Goal: Task Accomplishment & Management: Manage account settings

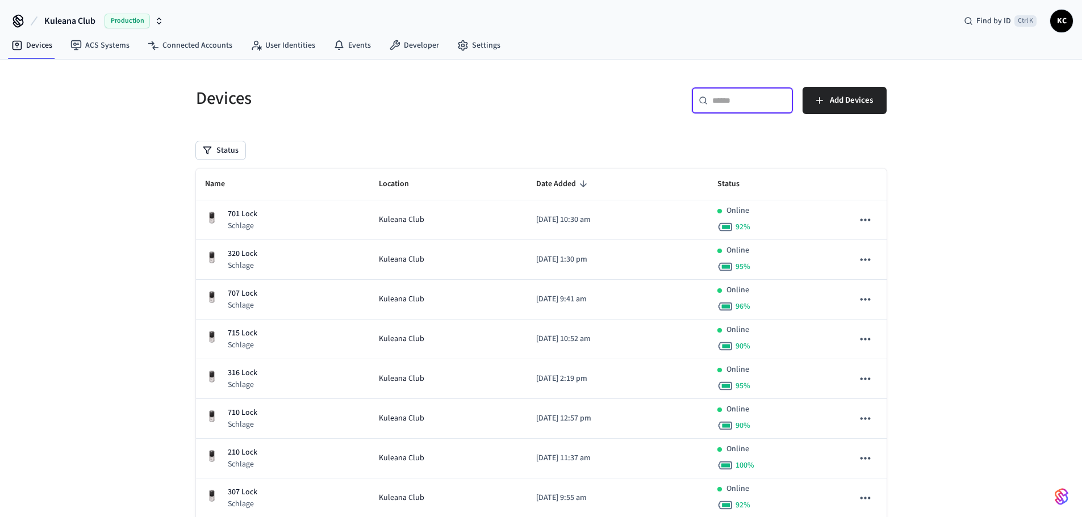
click at [732, 100] on input "text" at bounding box center [749, 100] width 74 height 11
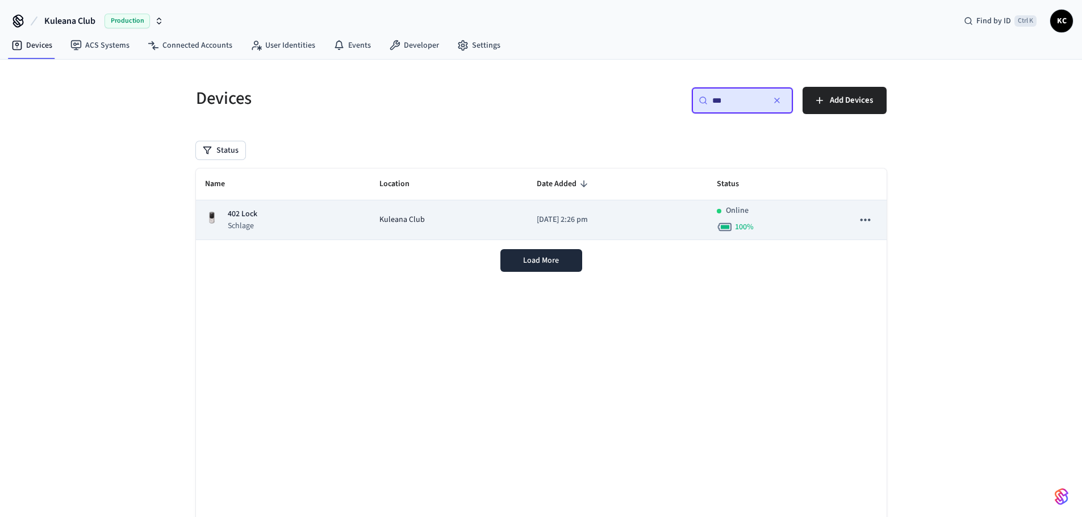
type input "***"
click at [478, 223] on div "Kuleana Club" at bounding box center [448, 220] width 139 height 12
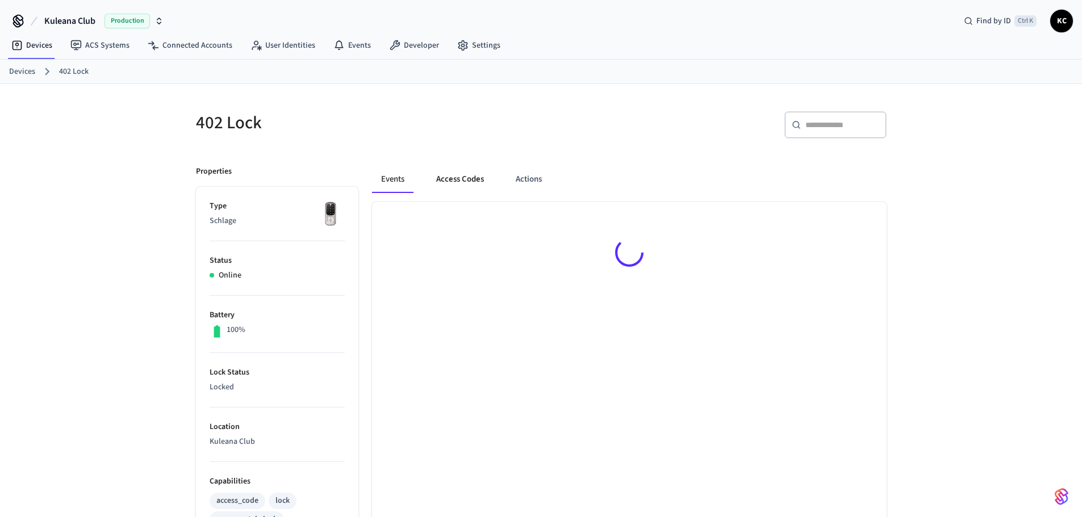
click at [451, 178] on button "Access Codes" at bounding box center [460, 179] width 66 height 27
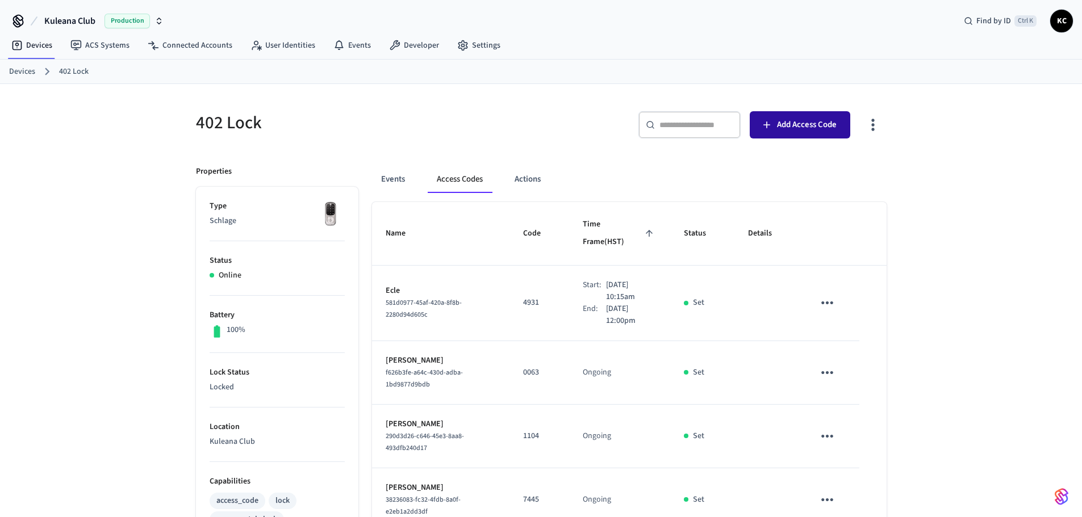
click at [810, 119] on span "Add Access Code" at bounding box center [807, 125] width 60 height 15
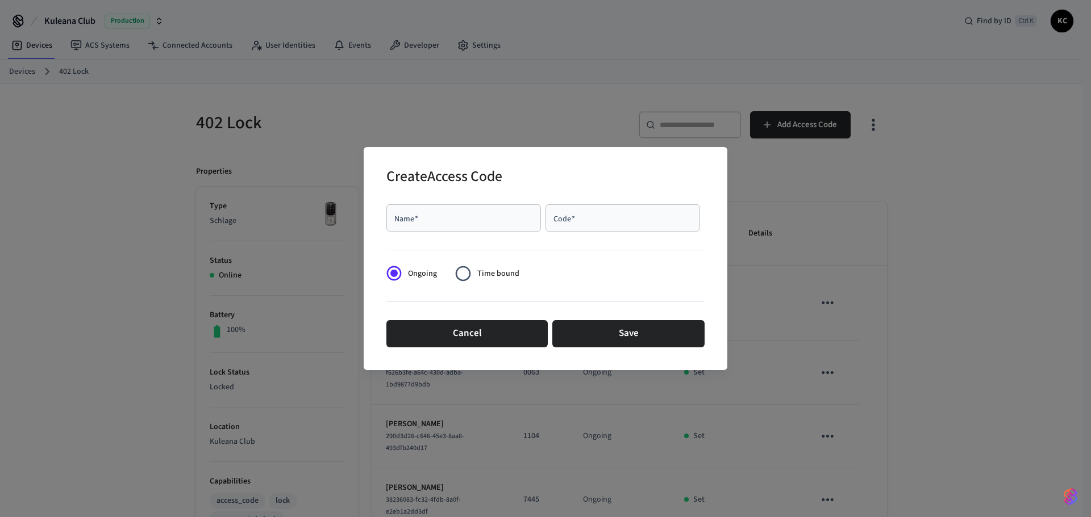
click at [507, 216] on input "Name   *" at bounding box center [463, 217] width 141 height 11
type input "******"
type input "****"
click at [487, 277] on span "Time bound" at bounding box center [498, 274] width 42 height 12
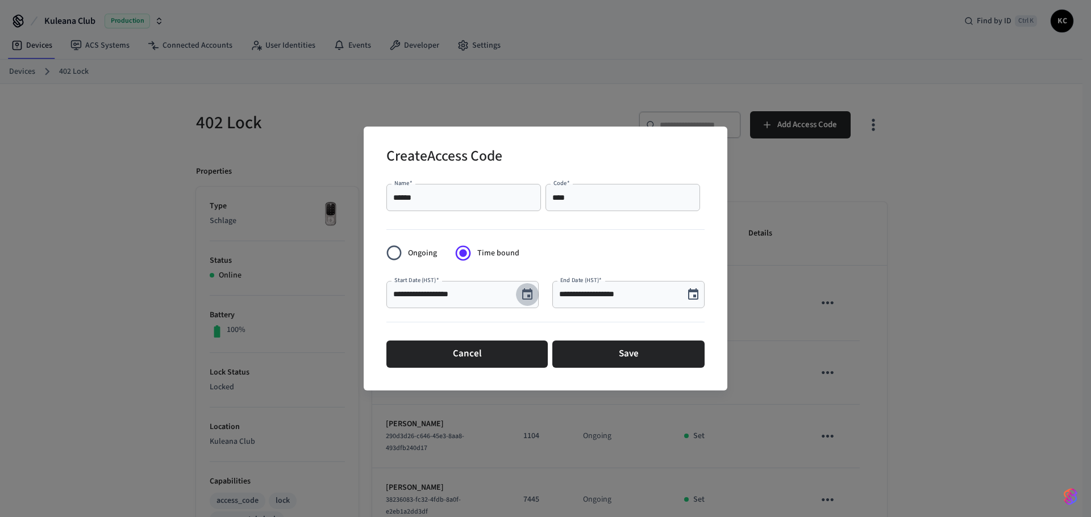
click at [527, 290] on icon "Choose date, selected date is Sep 27, 2025" at bounding box center [527, 294] width 10 height 11
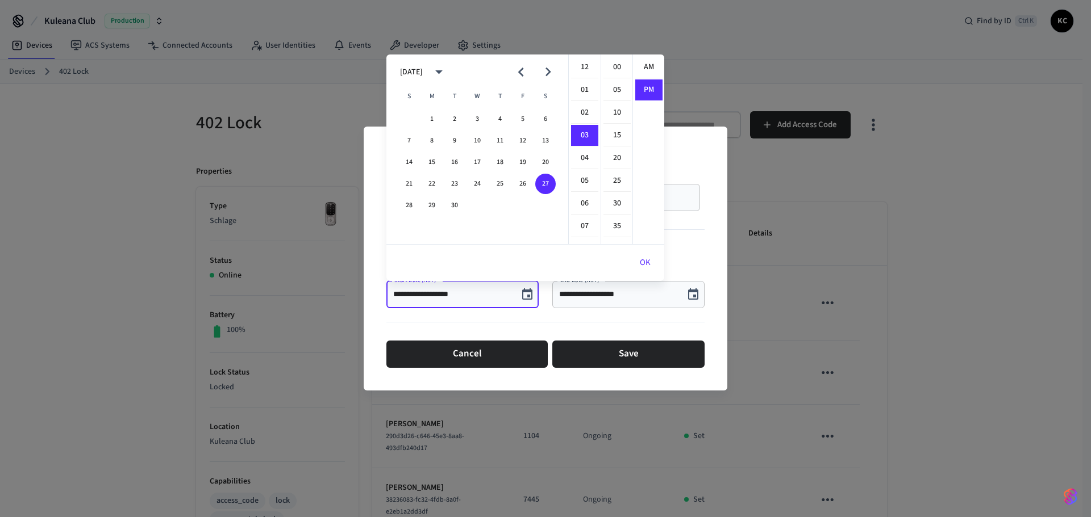
scroll to position [21, 0]
click at [428, 205] on button "29" at bounding box center [431, 205] width 20 height 20
drag, startPoint x: 587, startPoint y: 71, endPoint x: 592, endPoint y: 68, distance: 6.4
click at [587, 70] on li "12" at bounding box center [584, 68] width 27 height 22
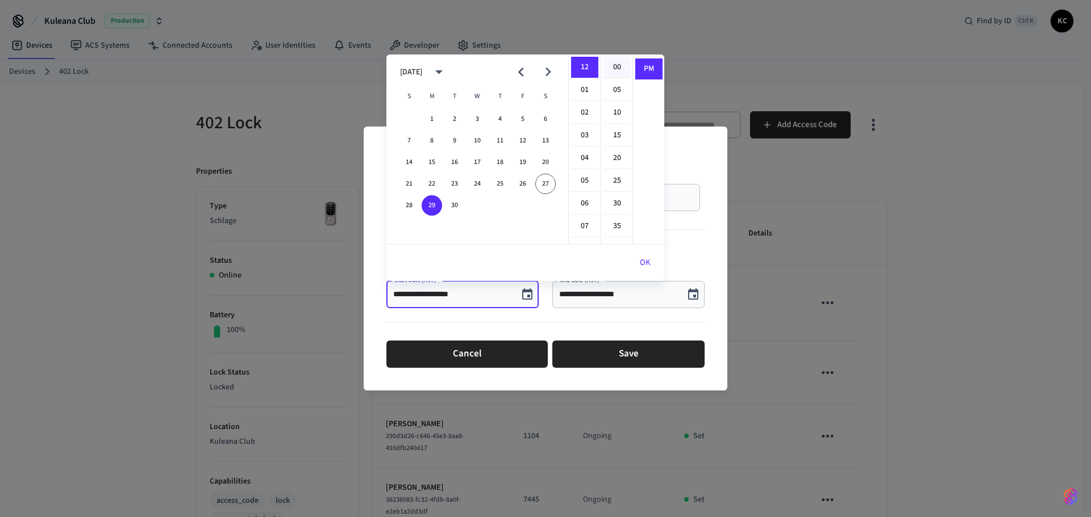
click at [605, 69] on li "00" at bounding box center [616, 68] width 27 height 22
type input "**********"
click at [638, 259] on button "OK" at bounding box center [645, 262] width 38 height 27
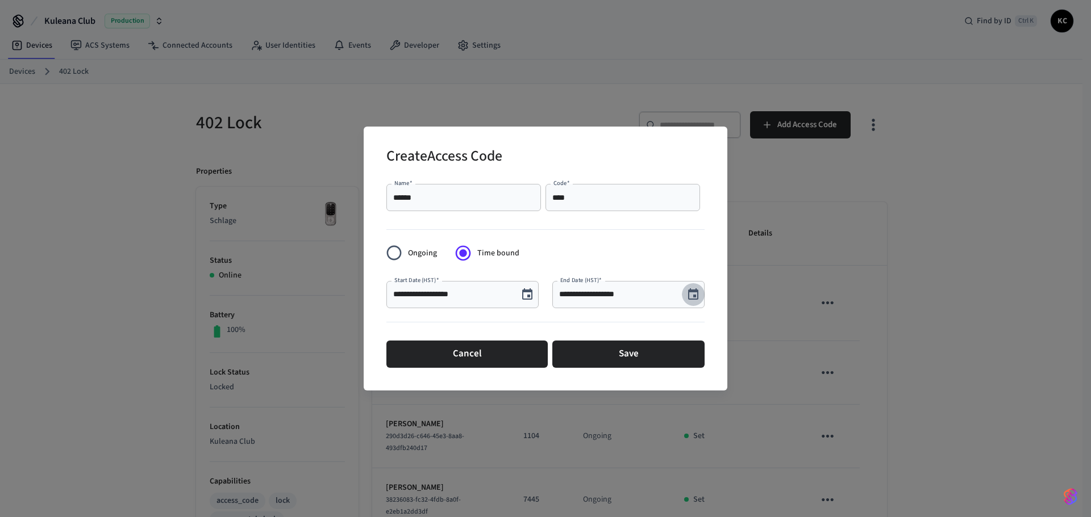
click at [690, 297] on icon "Choose date, selected date is Sep 27, 2025" at bounding box center [693, 295] width 14 height 14
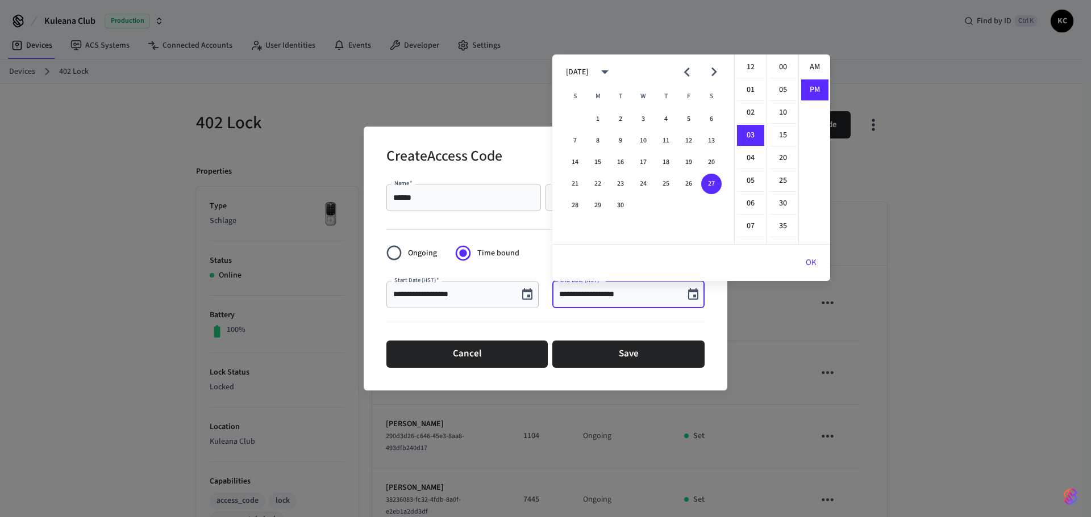
scroll to position [21, 0]
click at [709, 73] on icon "Next month" at bounding box center [714, 72] width 18 height 18
click at [685, 118] on button "3" at bounding box center [688, 119] width 20 height 20
click at [751, 65] on li "12" at bounding box center [750, 68] width 27 height 22
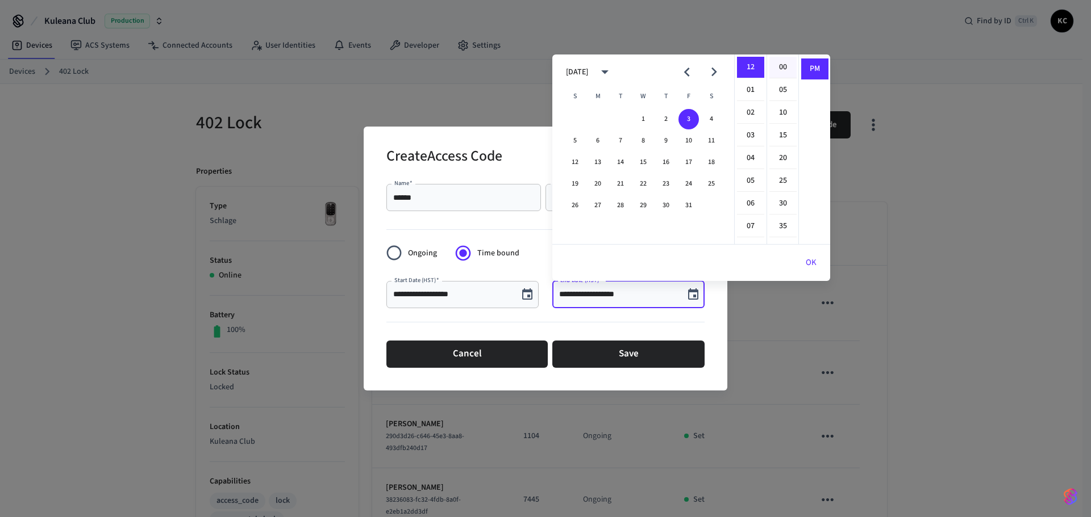
click at [776, 65] on li "00" at bounding box center [782, 68] width 27 height 22
type input "**********"
click at [811, 261] on button "OK" at bounding box center [811, 262] width 38 height 27
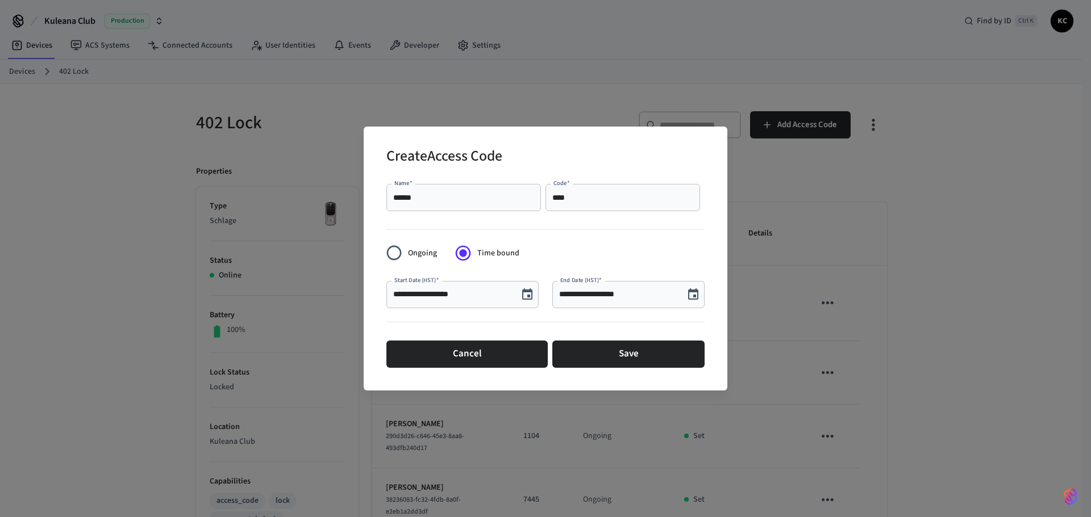
click at [650, 369] on div "Cancel Save" at bounding box center [545, 354] width 318 height 36
click at [648, 362] on button "Save" at bounding box center [628, 354] width 152 height 27
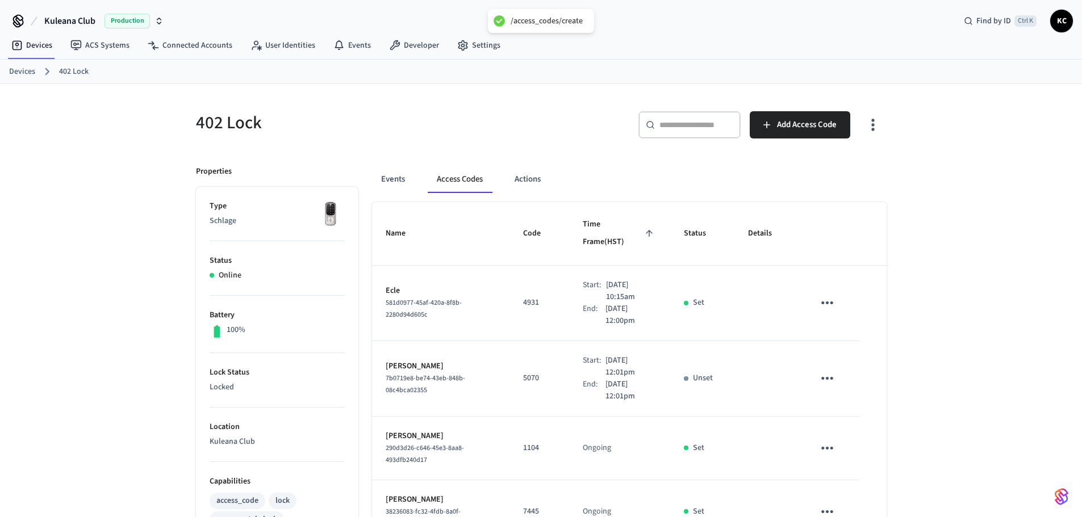
click at [21, 70] on link "Devices" at bounding box center [22, 72] width 26 height 12
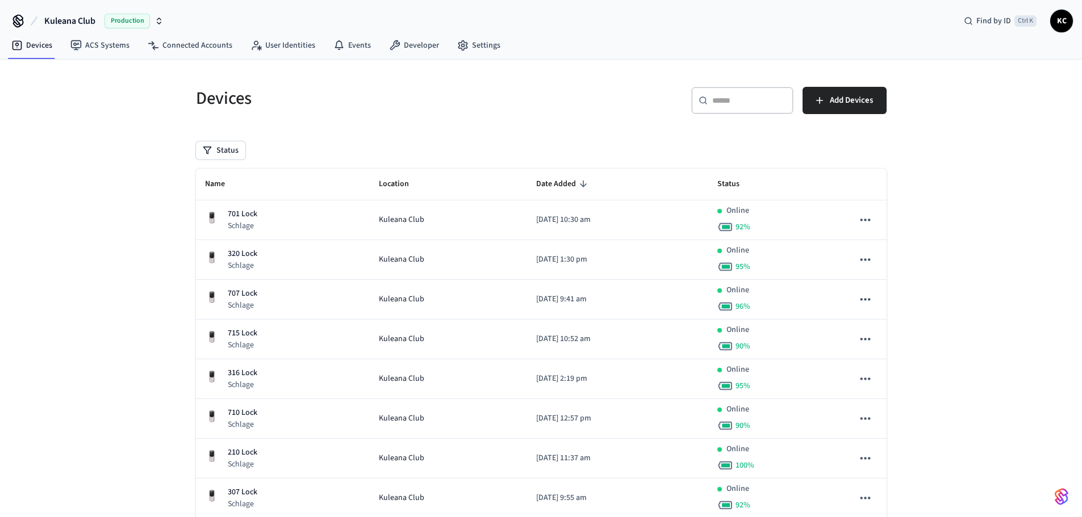
click at [733, 101] on input "text" at bounding box center [749, 100] width 74 height 11
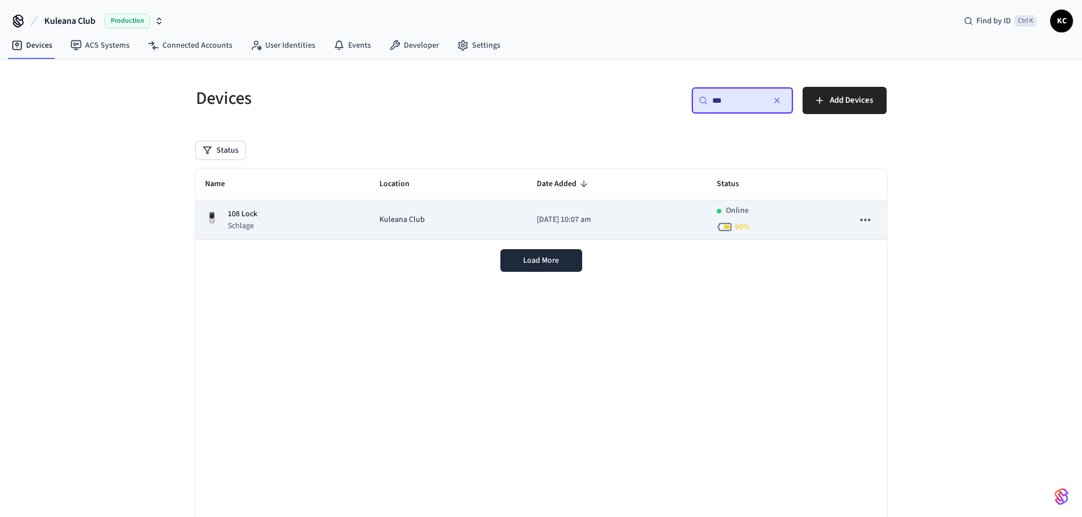
type input "***"
click at [537, 225] on p "[DATE] 10:07 am" at bounding box center [618, 220] width 162 height 12
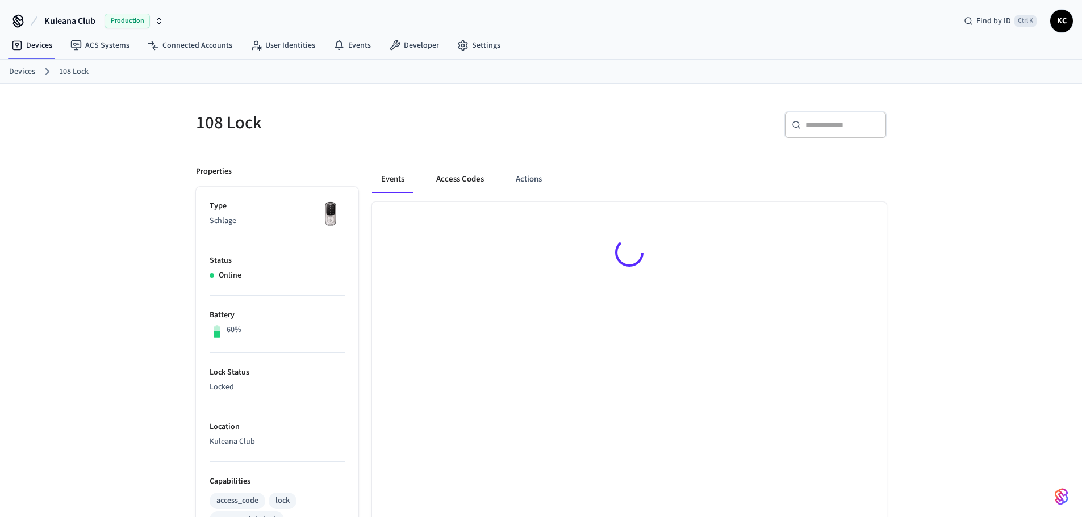
click at [446, 177] on button "Access Codes" at bounding box center [460, 179] width 66 height 27
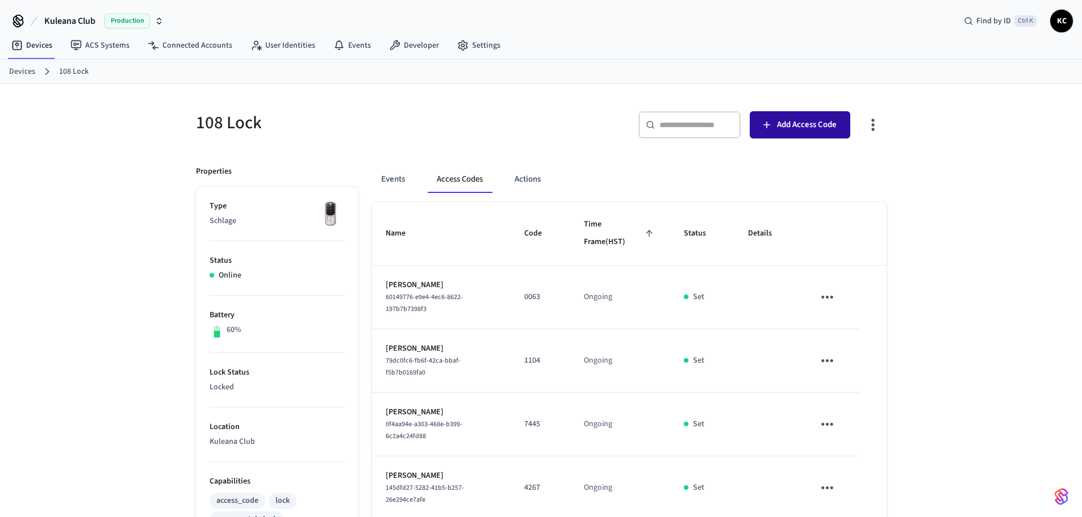
click at [778, 126] on span "Add Access Code" at bounding box center [807, 125] width 60 height 15
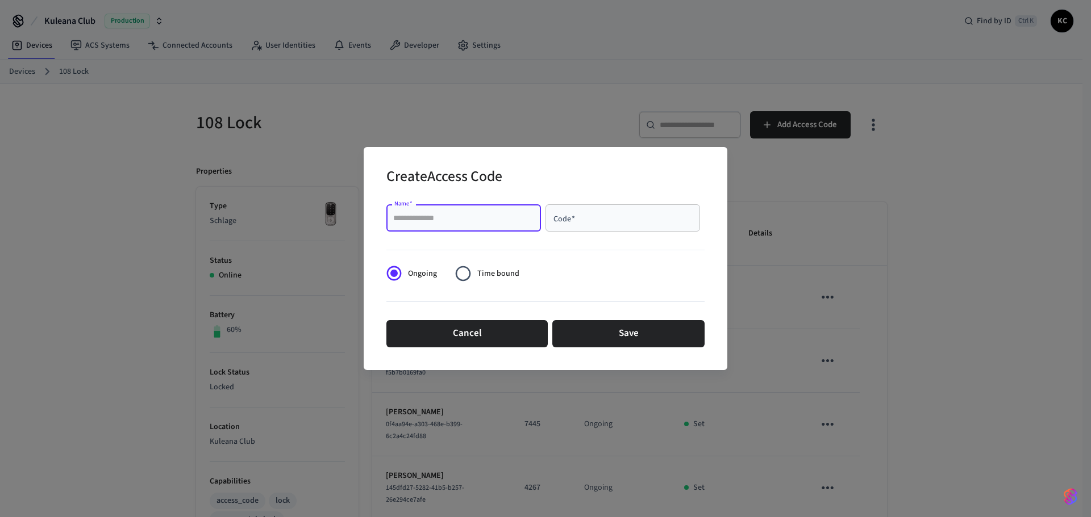
click at [447, 224] on input "Name   *" at bounding box center [463, 217] width 141 height 11
type input "******"
type input "****"
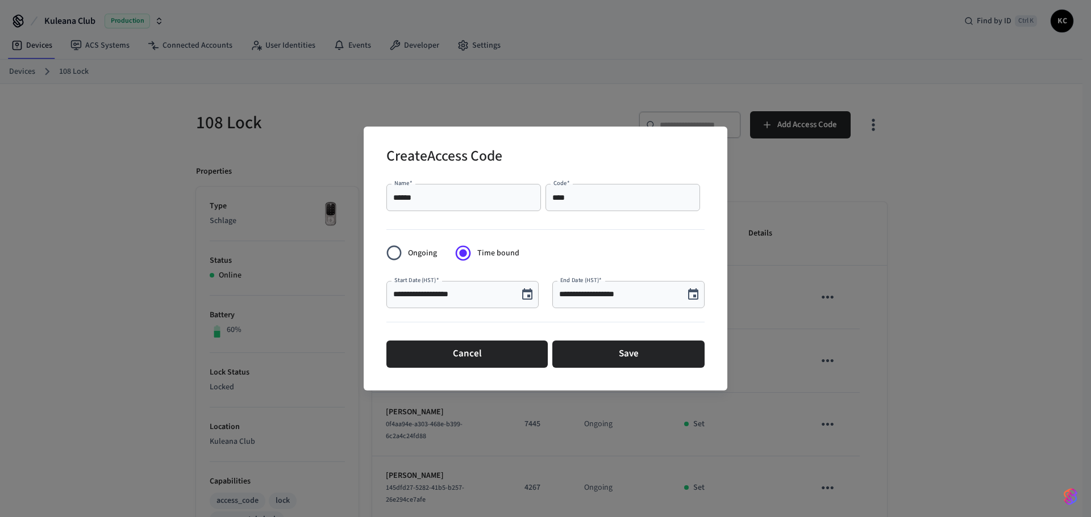
click at [524, 298] on icon "Choose date, selected date is Sep 27, 2025" at bounding box center [527, 295] width 14 height 14
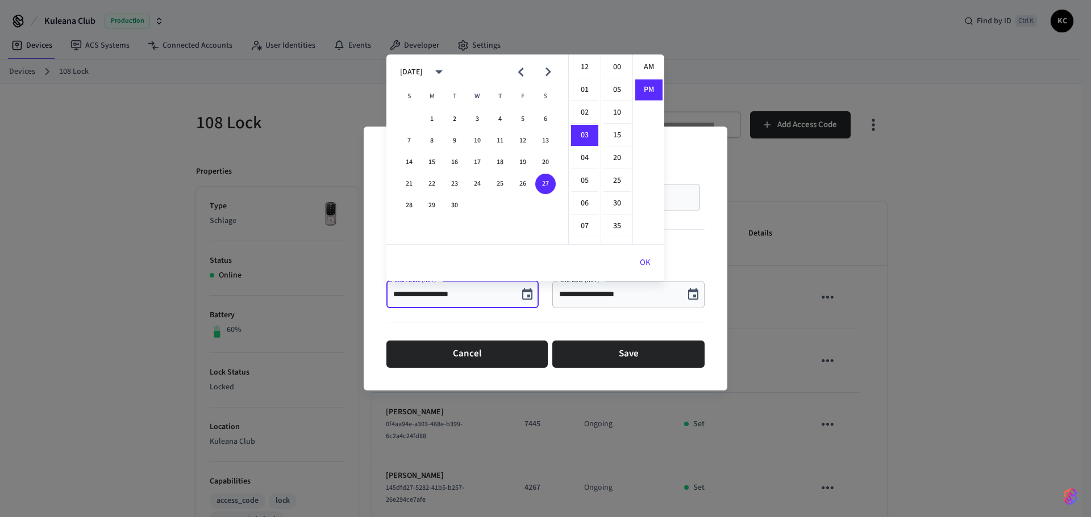
scroll to position [21, 0]
click at [427, 208] on button "29" at bounding box center [431, 205] width 20 height 20
click at [586, 65] on li "12" at bounding box center [584, 68] width 27 height 22
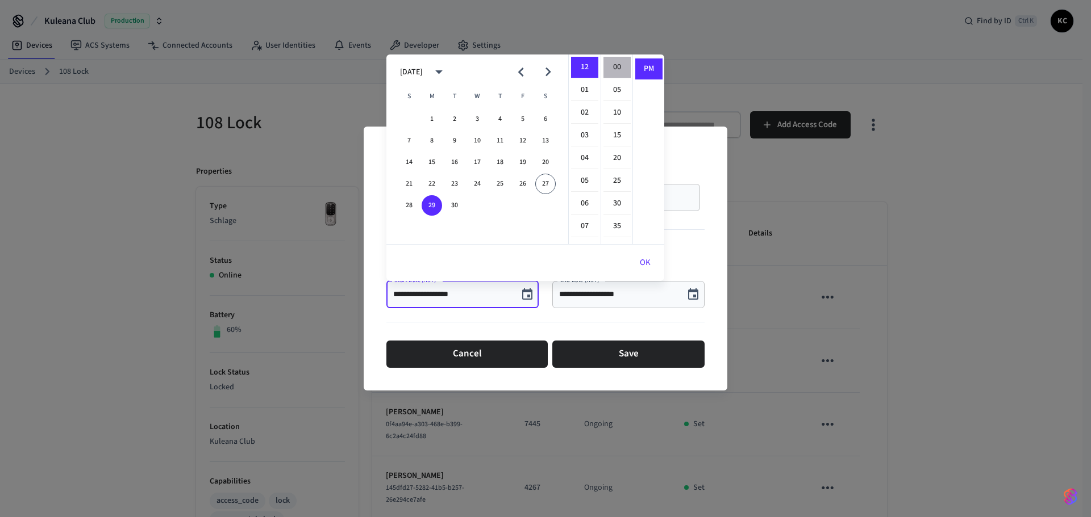
click at [609, 62] on li "00" at bounding box center [616, 68] width 27 height 22
type input "**********"
click at [646, 260] on button "OK" at bounding box center [645, 262] width 38 height 27
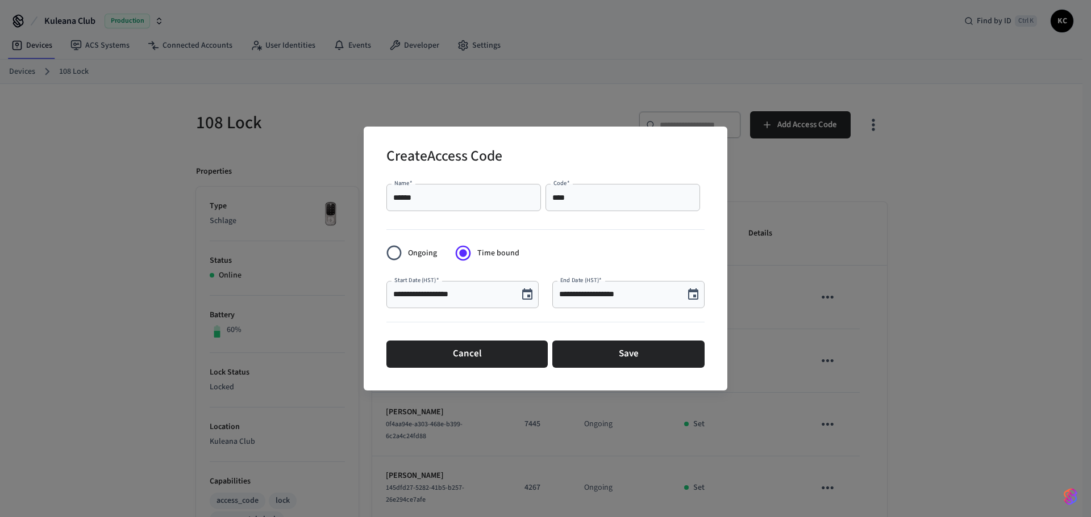
click at [692, 294] on icon "Choose date, selected date is Sep 27, 2025" at bounding box center [693, 295] width 14 height 14
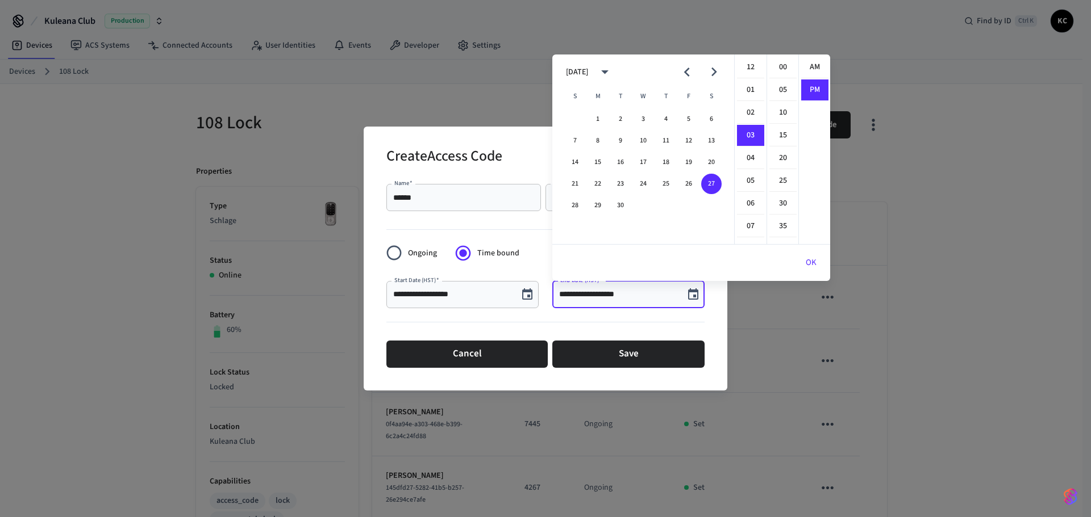
scroll to position [21, 0]
click at [712, 70] on icon "Next month" at bounding box center [714, 72] width 18 height 18
click at [658, 118] on button "2" at bounding box center [665, 119] width 20 height 20
click at [749, 72] on li "12" at bounding box center [750, 68] width 27 height 22
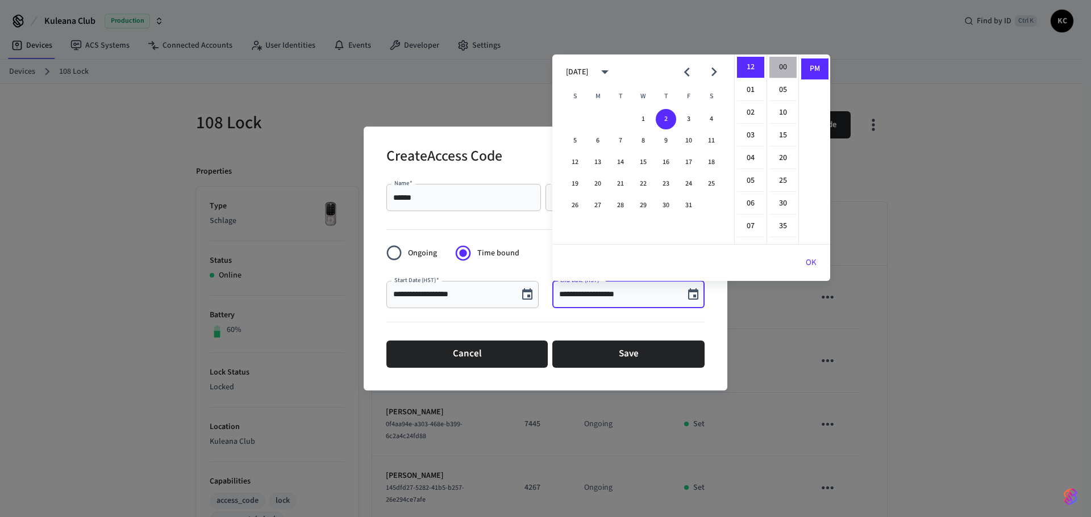
click at [775, 73] on li "00" at bounding box center [782, 68] width 27 height 22
type input "**********"
click at [808, 257] on button "OK" at bounding box center [811, 262] width 38 height 27
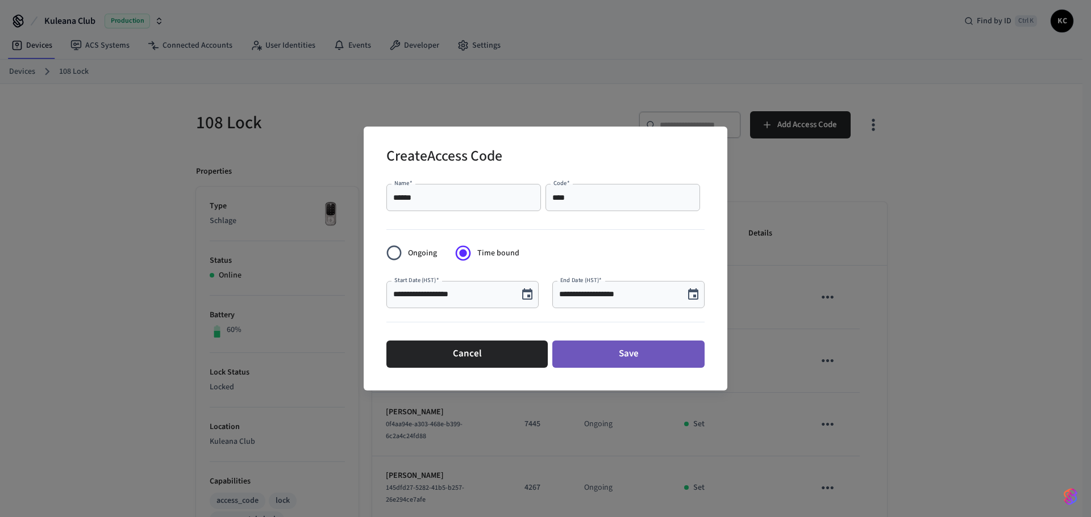
click at [617, 348] on button "Save" at bounding box center [628, 354] width 152 height 27
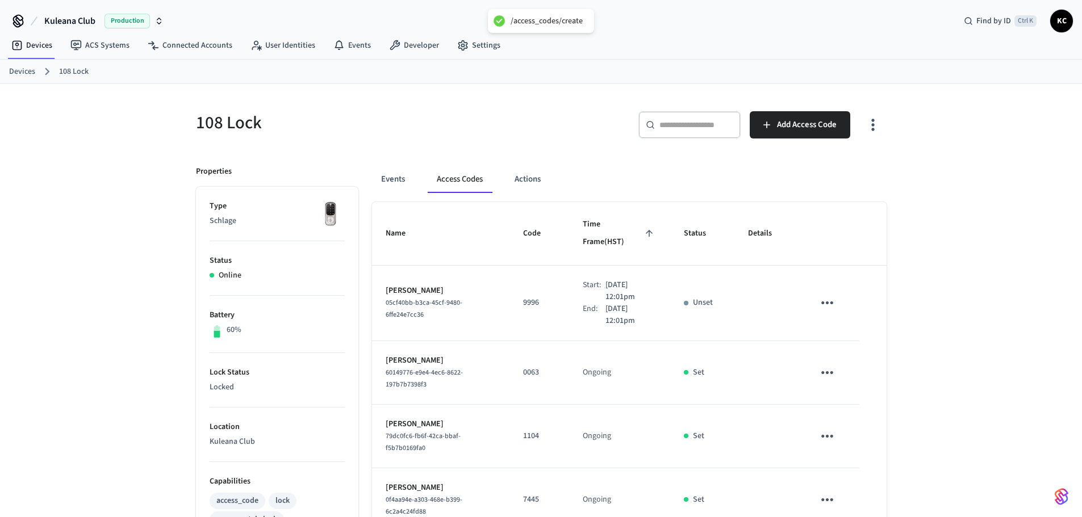
click at [9, 72] on link "Devices" at bounding box center [22, 72] width 26 height 12
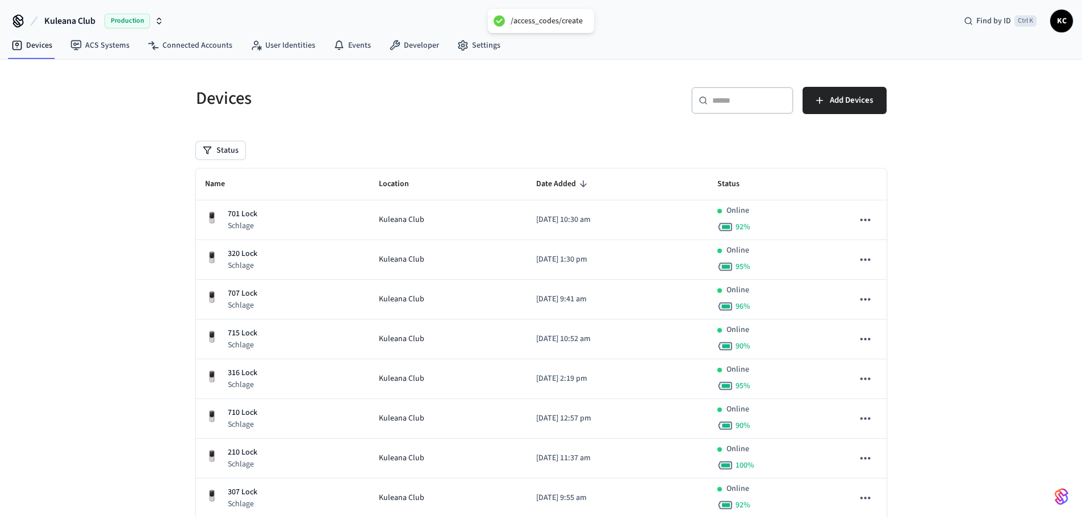
click at [725, 109] on div "​ ​" at bounding box center [742, 100] width 102 height 27
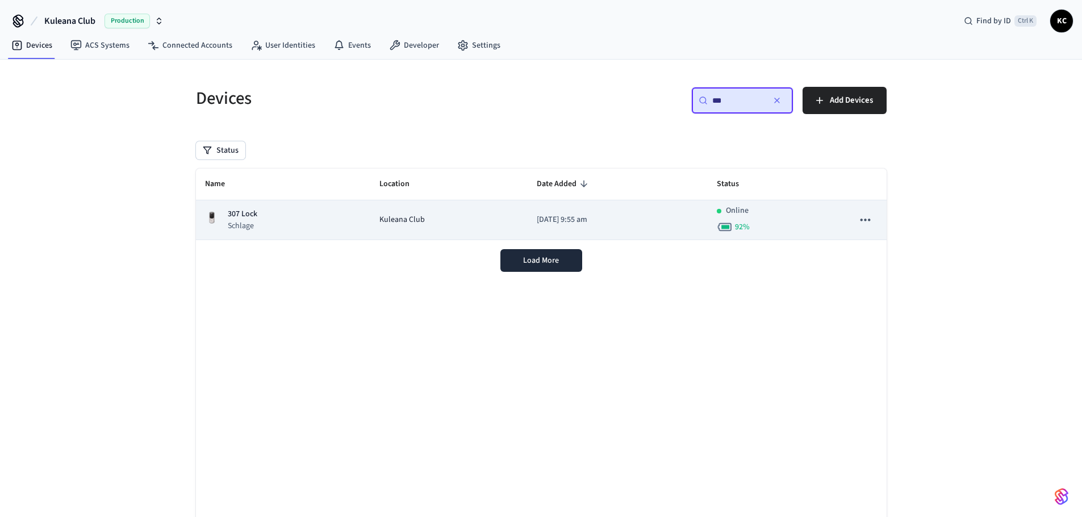
type input "***"
drag, startPoint x: 411, startPoint y: 220, endPoint x: 425, endPoint y: 213, distance: 15.8
click at [411, 219] on span "Kuleana Club" at bounding box center [401, 220] width 45 height 12
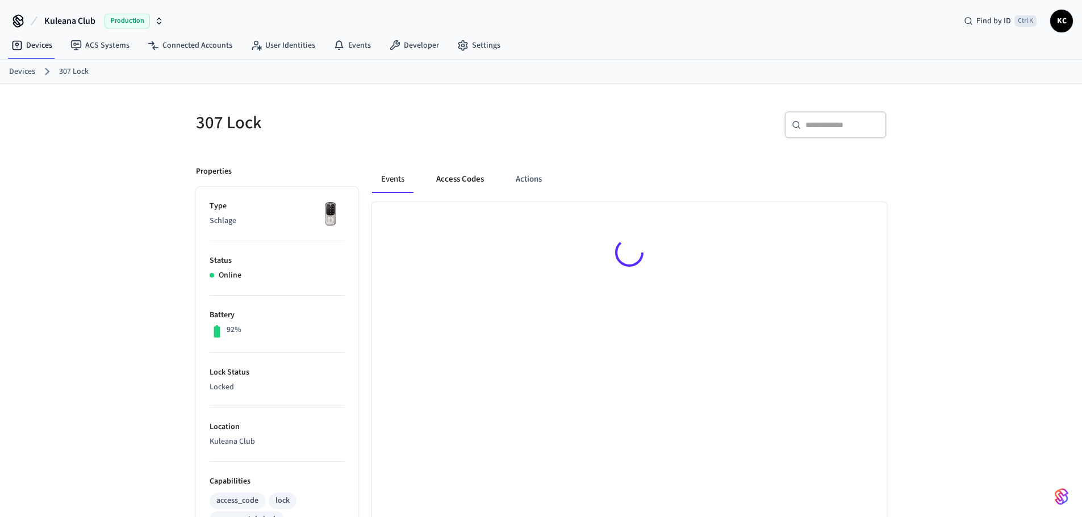
click at [444, 174] on button "Access Codes" at bounding box center [460, 179] width 66 height 27
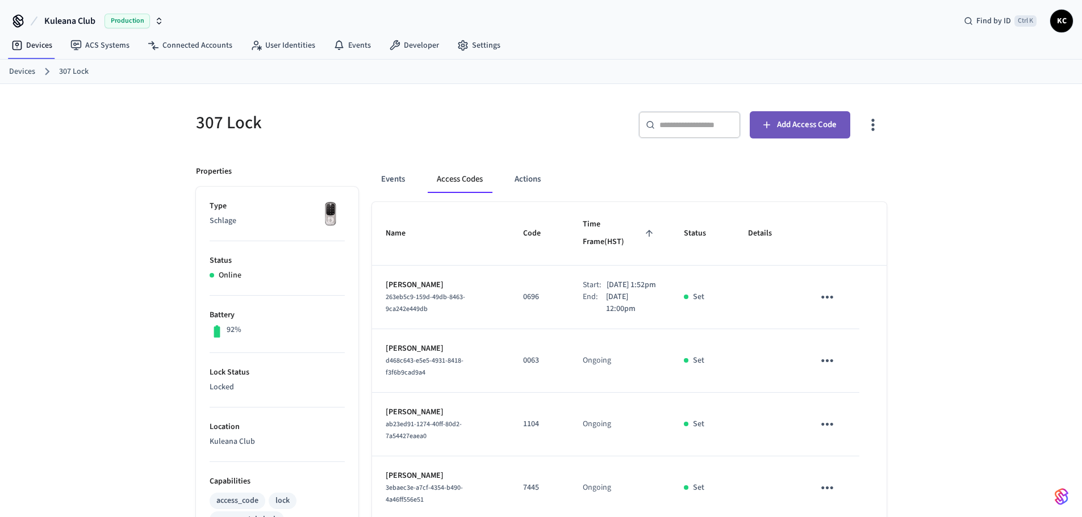
click at [788, 115] on button "Add Access Code" at bounding box center [800, 124] width 101 height 27
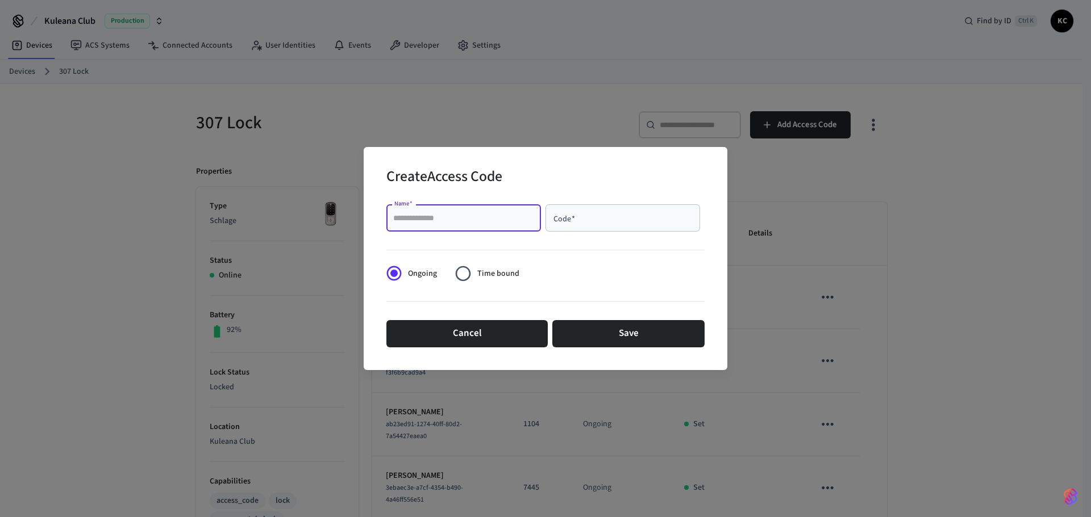
click at [508, 219] on input "Name   *" at bounding box center [463, 217] width 141 height 11
type input "****"
click at [484, 279] on span "Time bound" at bounding box center [498, 274] width 42 height 12
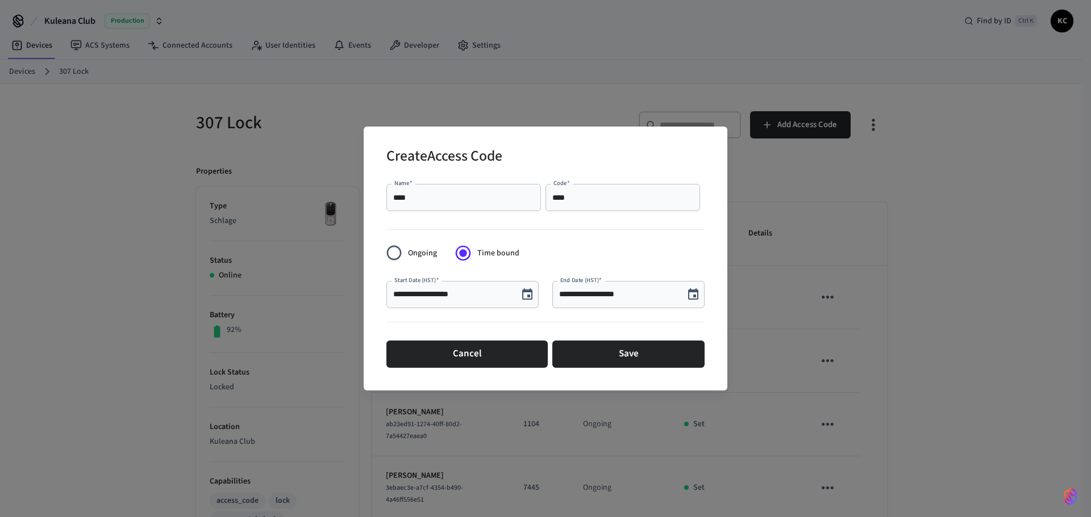
click at [524, 288] on icon "Choose date, selected date is Sep 27, 2025" at bounding box center [527, 295] width 14 height 14
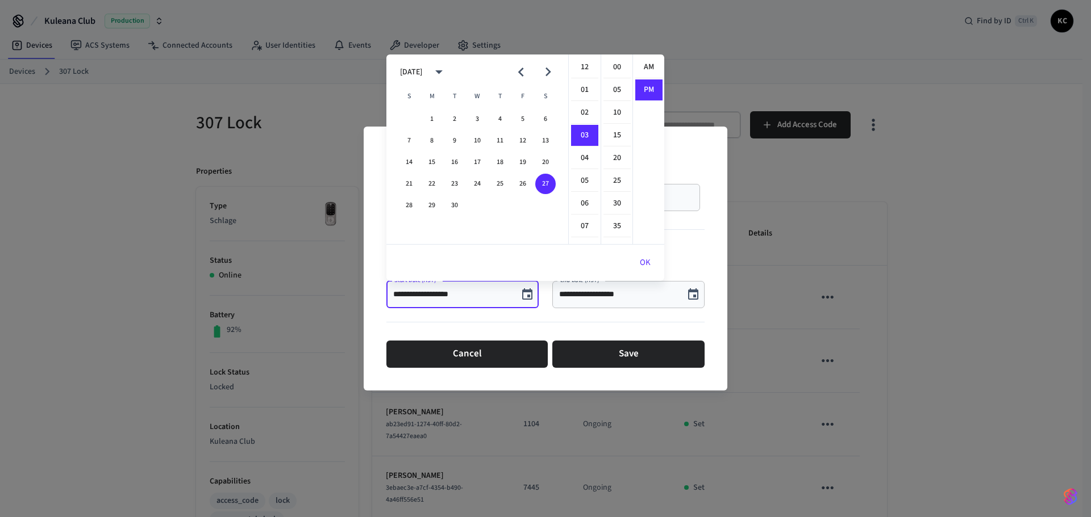
scroll to position [21, 0]
click at [427, 207] on button "29" at bounding box center [431, 205] width 20 height 20
click at [581, 64] on li "12" at bounding box center [584, 68] width 27 height 22
click at [618, 66] on li "00" at bounding box center [616, 68] width 27 height 22
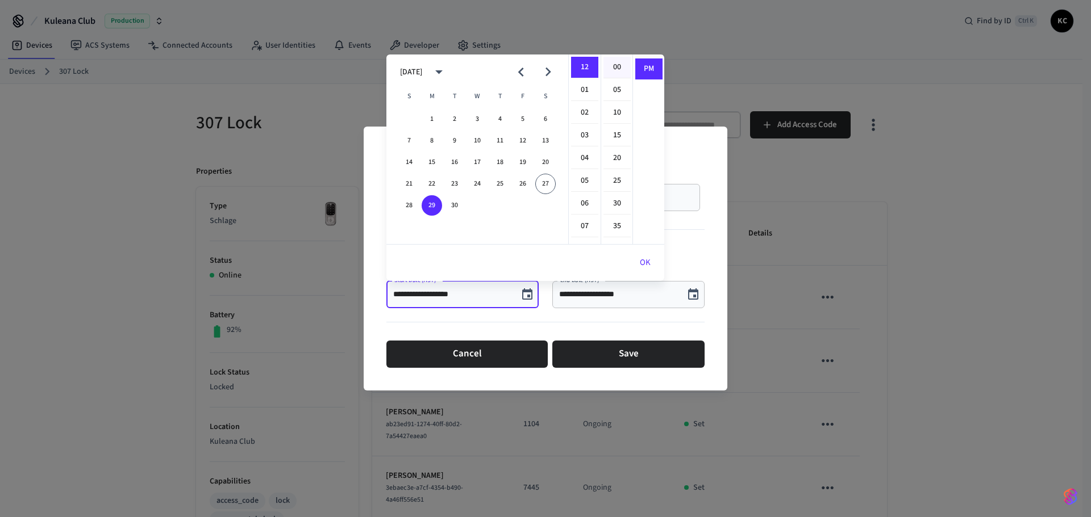
type input "**********"
click at [644, 265] on button "OK" at bounding box center [645, 262] width 38 height 27
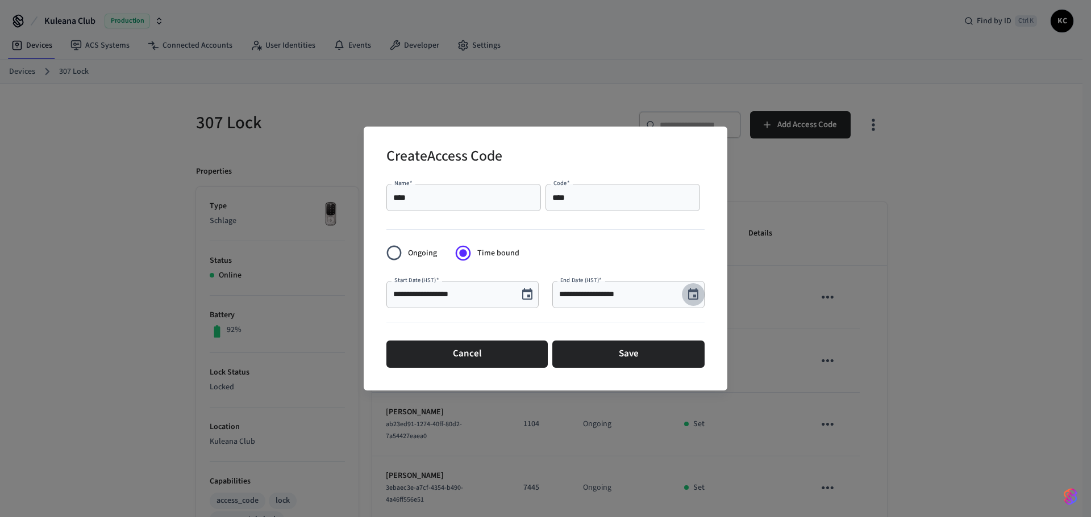
click at [695, 298] on icon "Choose date, selected date is Sep 27, 2025" at bounding box center [693, 295] width 14 height 14
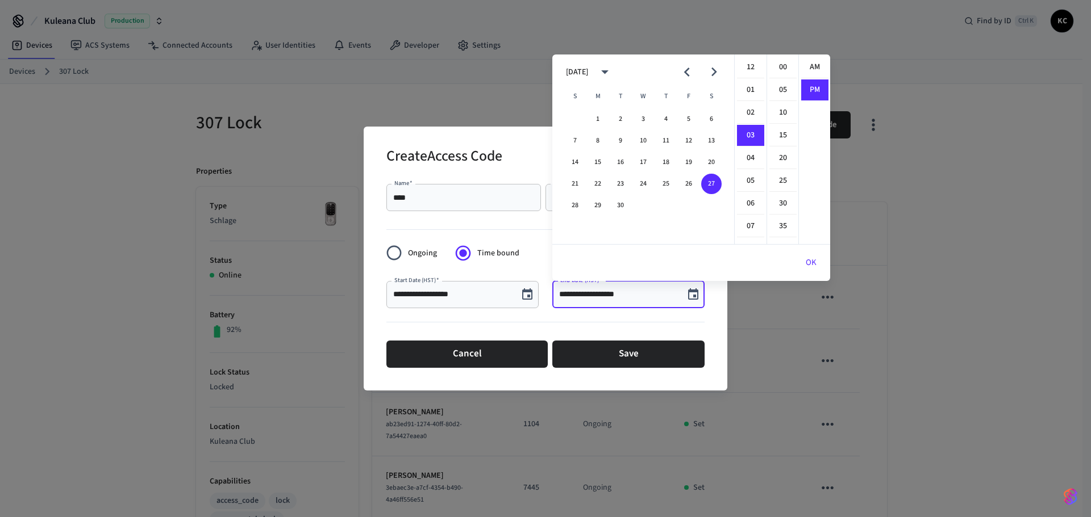
scroll to position [21, 0]
click at [716, 69] on icon "Next month" at bounding box center [714, 72] width 18 height 18
click at [682, 119] on button "3" at bounding box center [688, 119] width 20 height 20
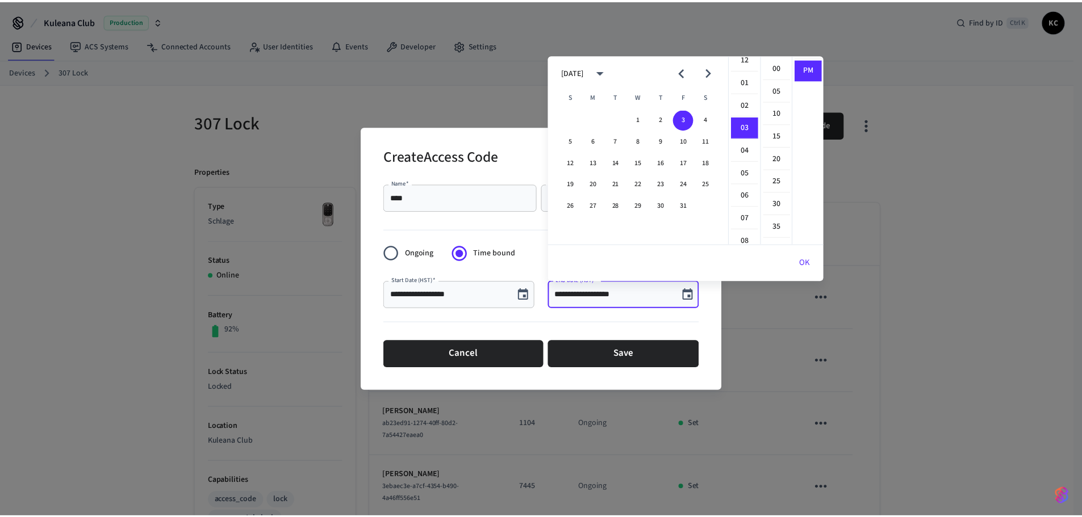
scroll to position [0, 0]
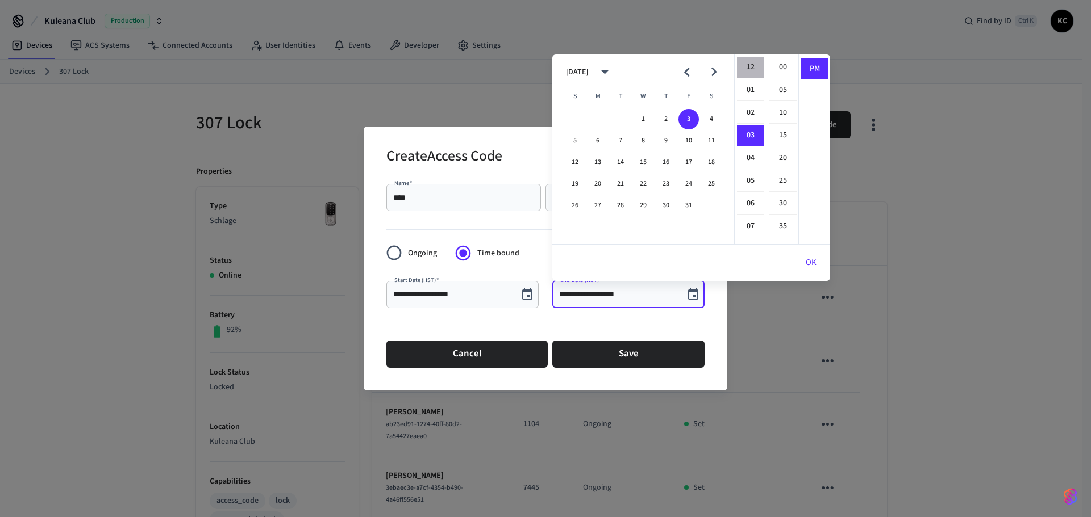
click at [750, 68] on li "12" at bounding box center [750, 68] width 27 height 22
click at [779, 68] on li "00" at bounding box center [782, 68] width 27 height 22
type input "**********"
click at [811, 265] on button "OK" at bounding box center [811, 262] width 38 height 27
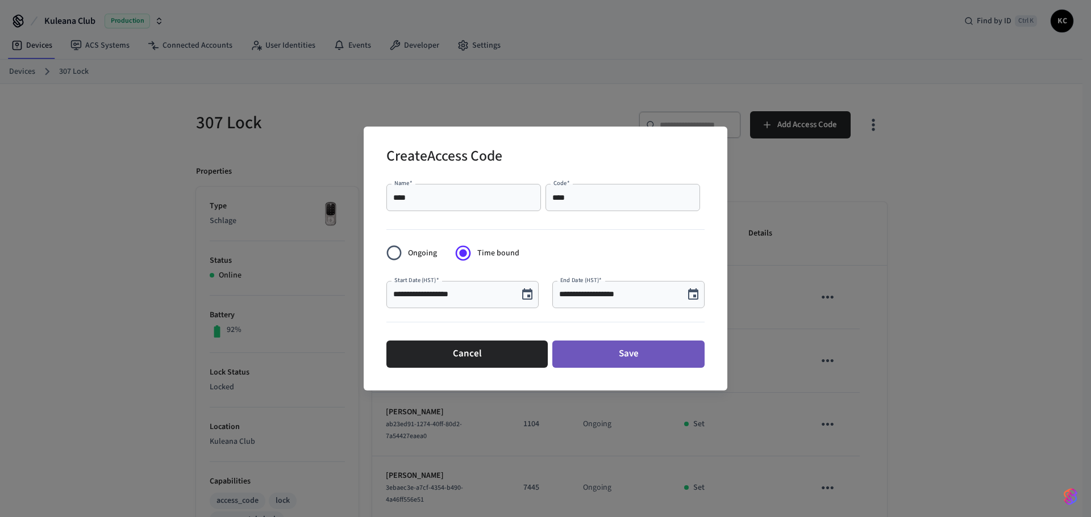
click at [604, 353] on button "Save" at bounding box center [628, 354] width 152 height 27
